Goal: Information Seeking & Learning: Learn about a topic

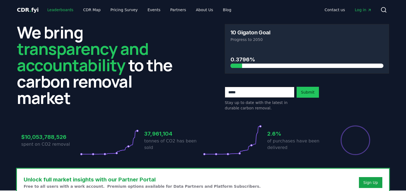
click at [57, 10] on link "Leaderboards" at bounding box center [60, 10] width 35 height 10
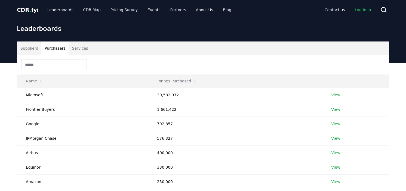
click at [56, 50] on button "Purchasers" at bounding box center [54, 48] width 27 height 13
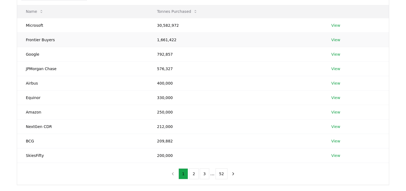
scroll to position [70, 0]
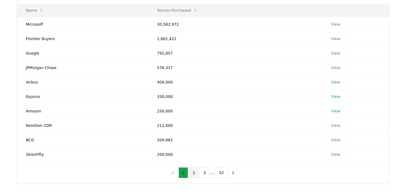
click at [192, 172] on button "2" at bounding box center [194, 172] width 10 height 11
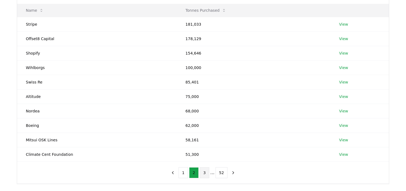
click at [203, 174] on button "3" at bounding box center [205, 172] width 10 height 11
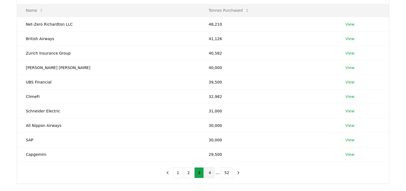
click at [212, 173] on button "4" at bounding box center [210, 172] width 10 height 11
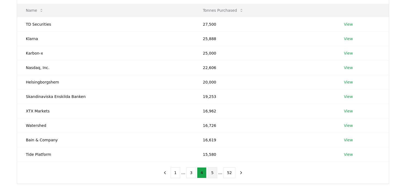
click at [211, 173] on button "5" at bounding box center [213, 172] width 10 height 11
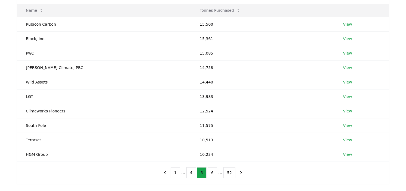
click at [211, 173] on button "6" at bounding box center [213, 172] width 10 height 11
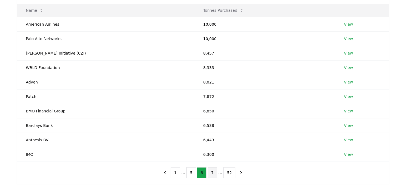
click at [213, 173] on button "7" at bounding box center [213, 172] width 10 height 11
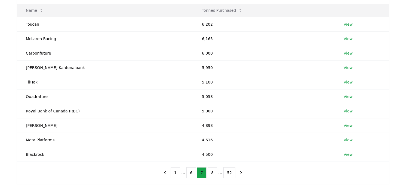
click at [213, 173] on button "8" at bounding box center [213, 172] width 10 height 11
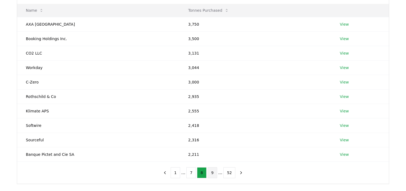
click at [214, 174] on button "9" at bounding box center [213, 172] width 10 height 11
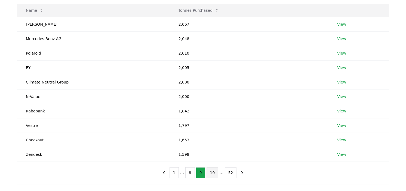
click at [214, 174] on button "10" at bounding box center [213, 172] width 12 height 11
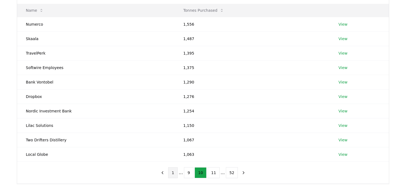
click at [176, 174] on button "1" at bounding box center [173, 172] width 10 height 11
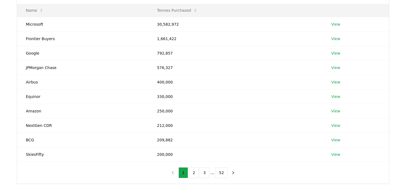
scroll to position [0, 0]
